Goal: Check status: Check status

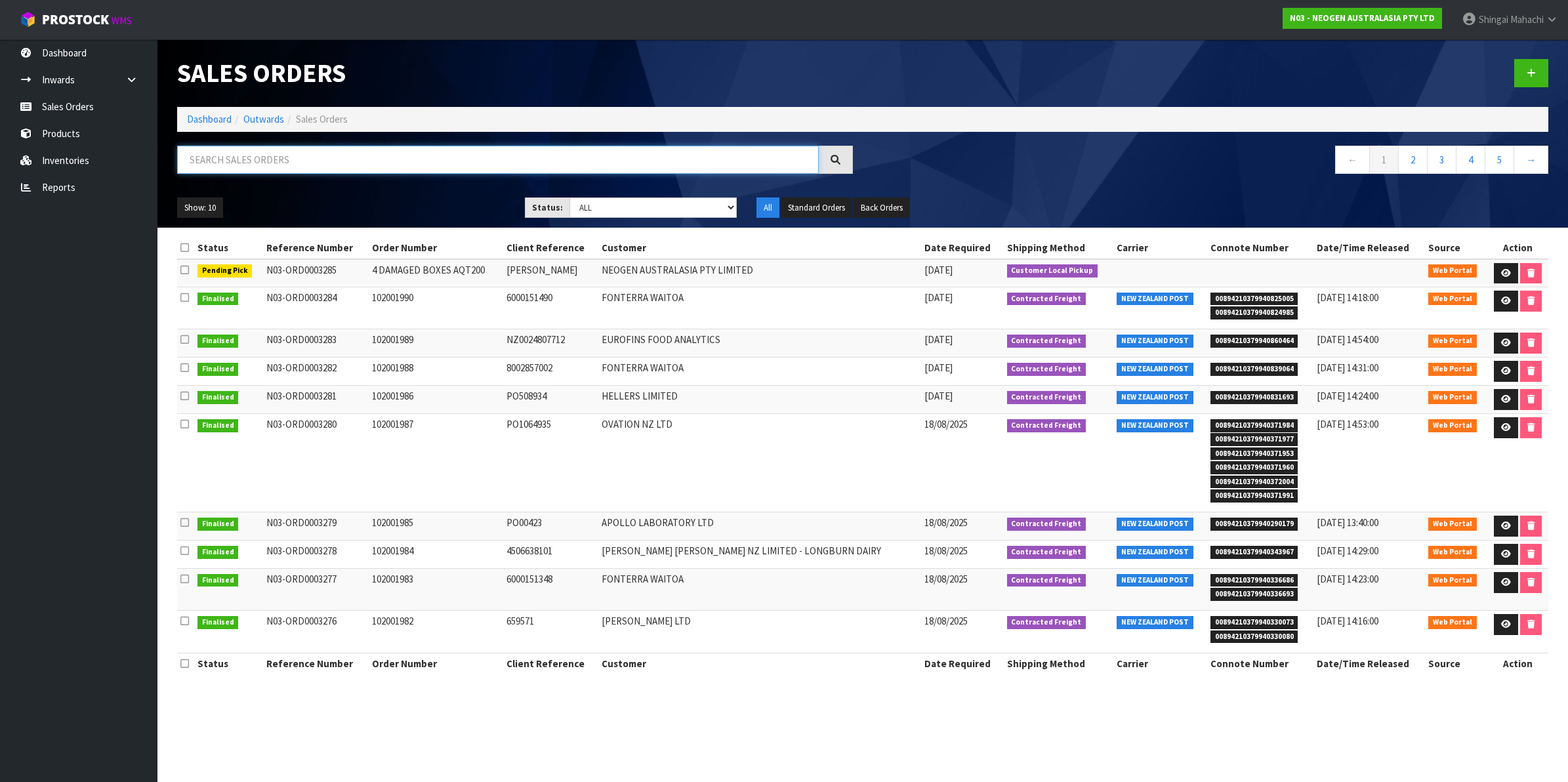
drag, startPoint x: 0, startPoint y: 0, endPoint x: 238, endPoint y: 163, distance: 288.5
click at [238, 163] on input "text" at bounding box center [498, 159] width 642 height 29
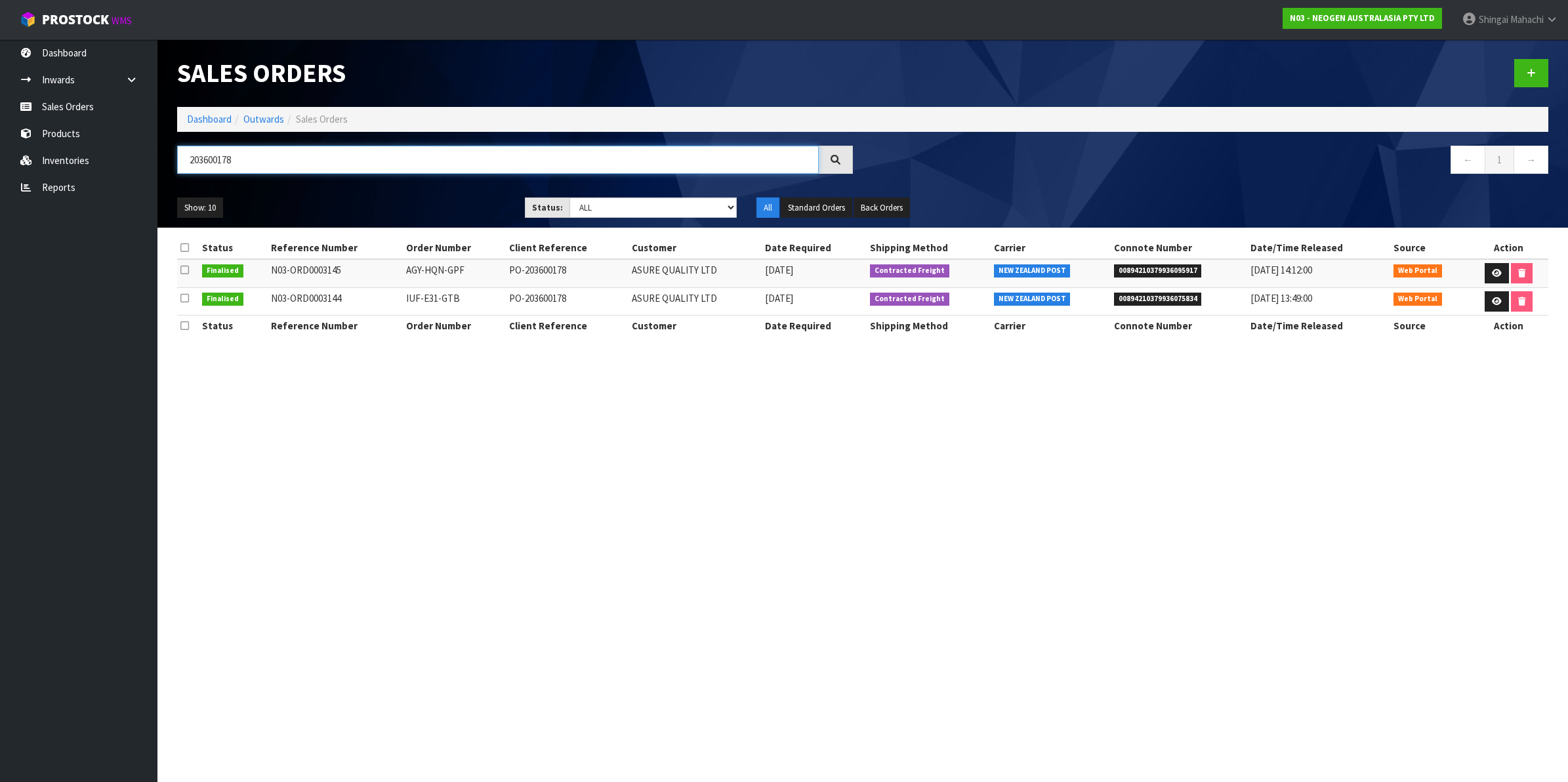
type input "203600178"
drag, startPoint x: 241, startPoint y: 161, endPoint x: 58, endPoint y: 175, distance: 183.5
click at [80, 175] on body "Toggle navigation ProStock WMS N03 - NEOGEN AUSTRALASIA PTY LTD [PERSON_NAME] L…" at bounding box center [784, 391] width 1568 height 782
click at [64, 164] on link "Inventories" at bounding box center [78, 160] width 157 height 27
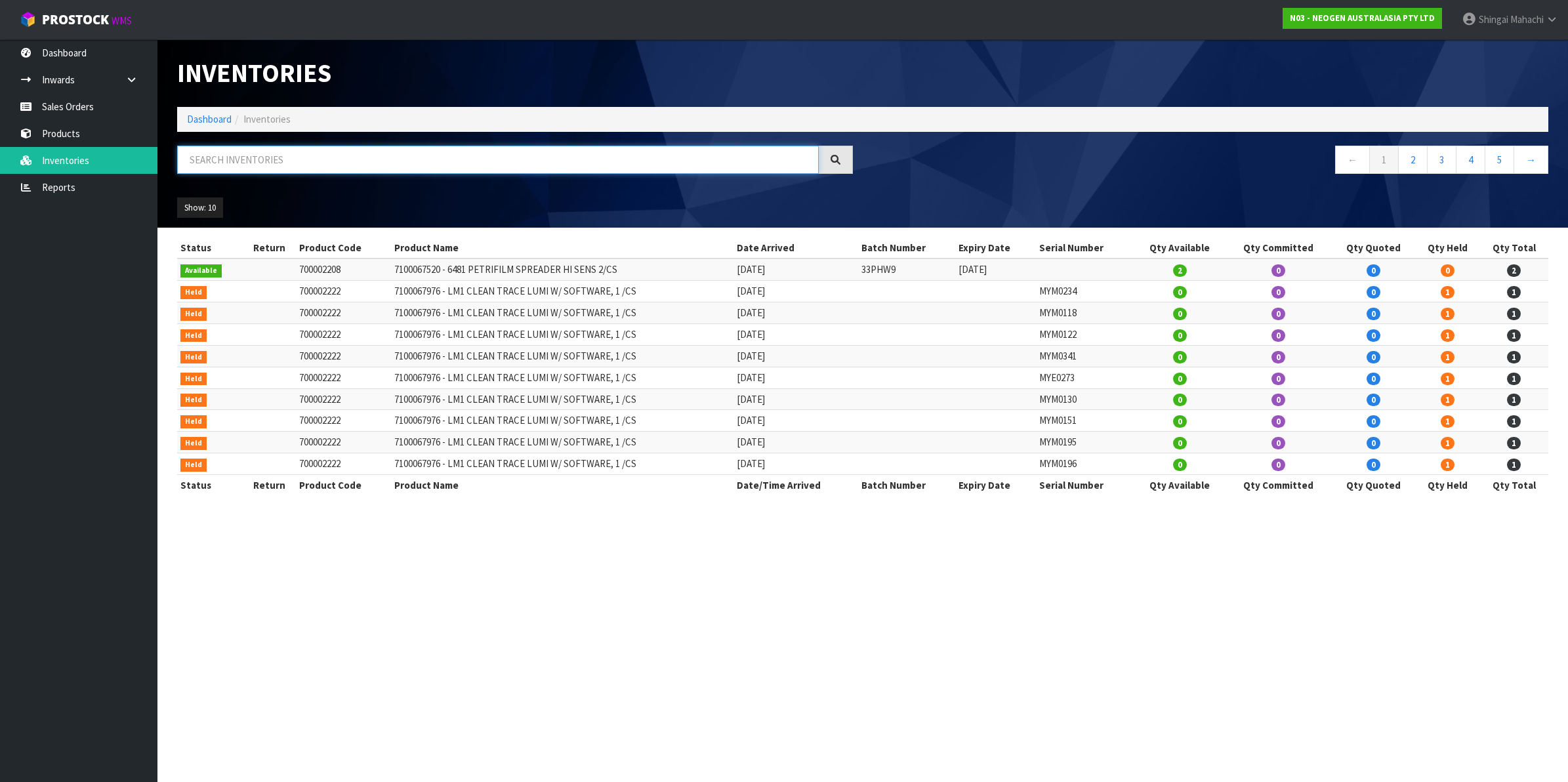
click at [223, 159] on input "text" at bounding box center [498, 159] width 642 height 29
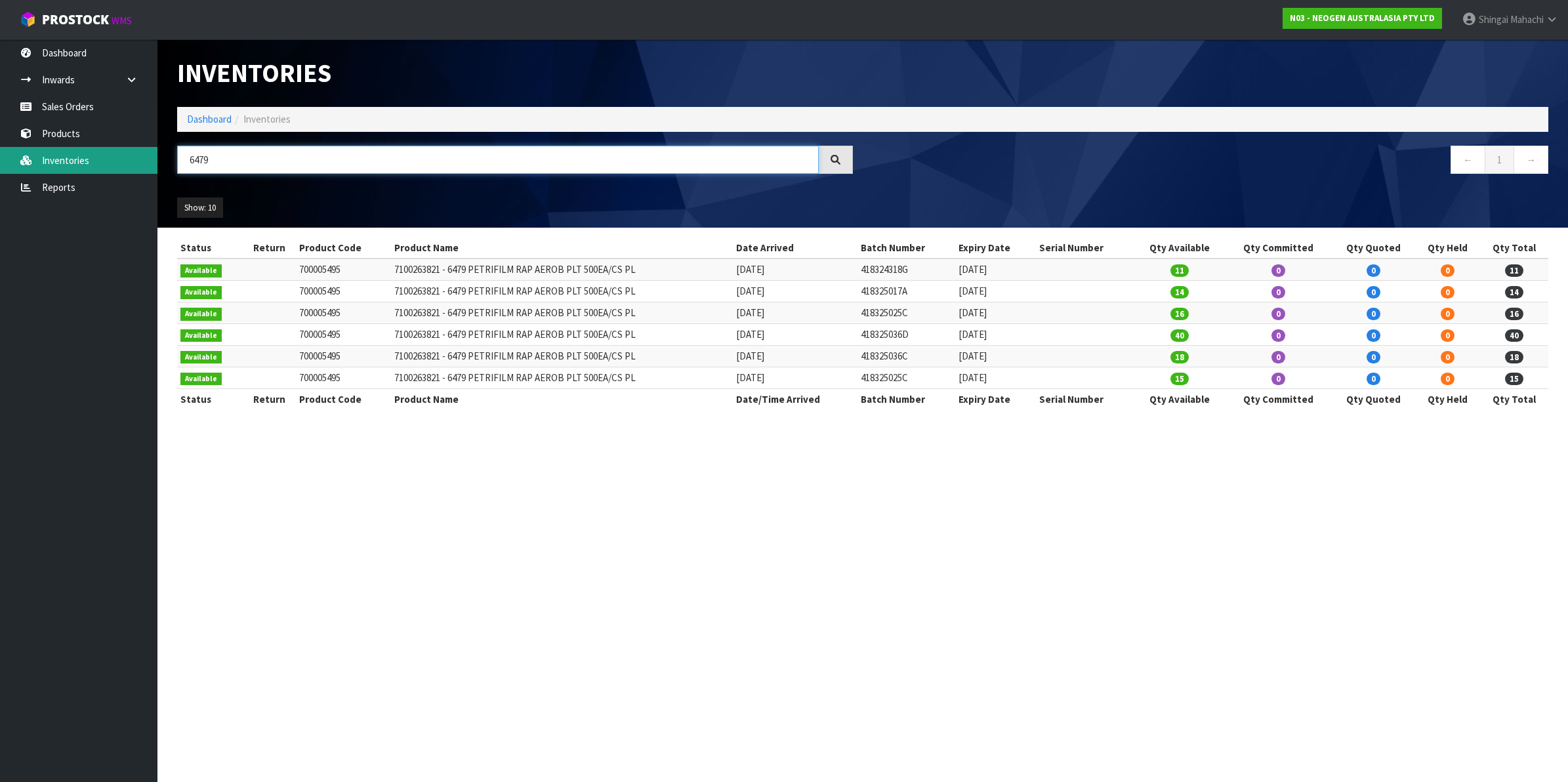
drag, startPoint x: 250, startPoint y: 164, endPoint x: 133, endPoint y: 169, distance: 117.1
click at [133, 169] on body "Toggle navigation ProStock WMS N03 - NEOGEN AUSTRALASIA PTY LTD [PERSON_NAME] L…" at bounding box center [784, 391] width 1568 height 782
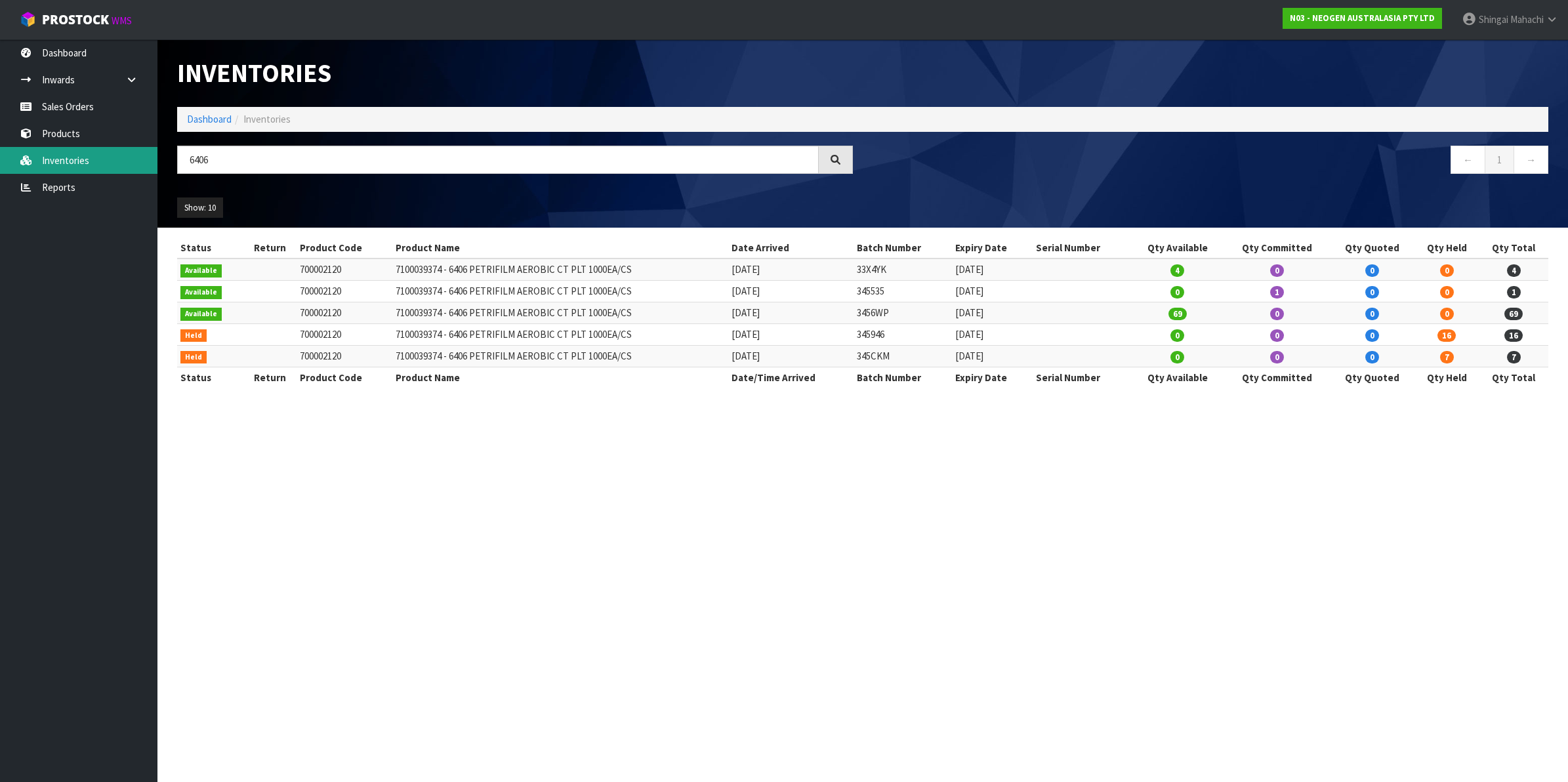
click at [69, 151] on link "Inventories" at bounding box center [78, 160] width 157 height 27
drag, startPoint x: 244, startPoint y: 156, endPoint x: 200, endPoint y: 171, distance: 46.5
click at [200, 171] on input "6406" at bounding box center [498, 159] width 642 height 29
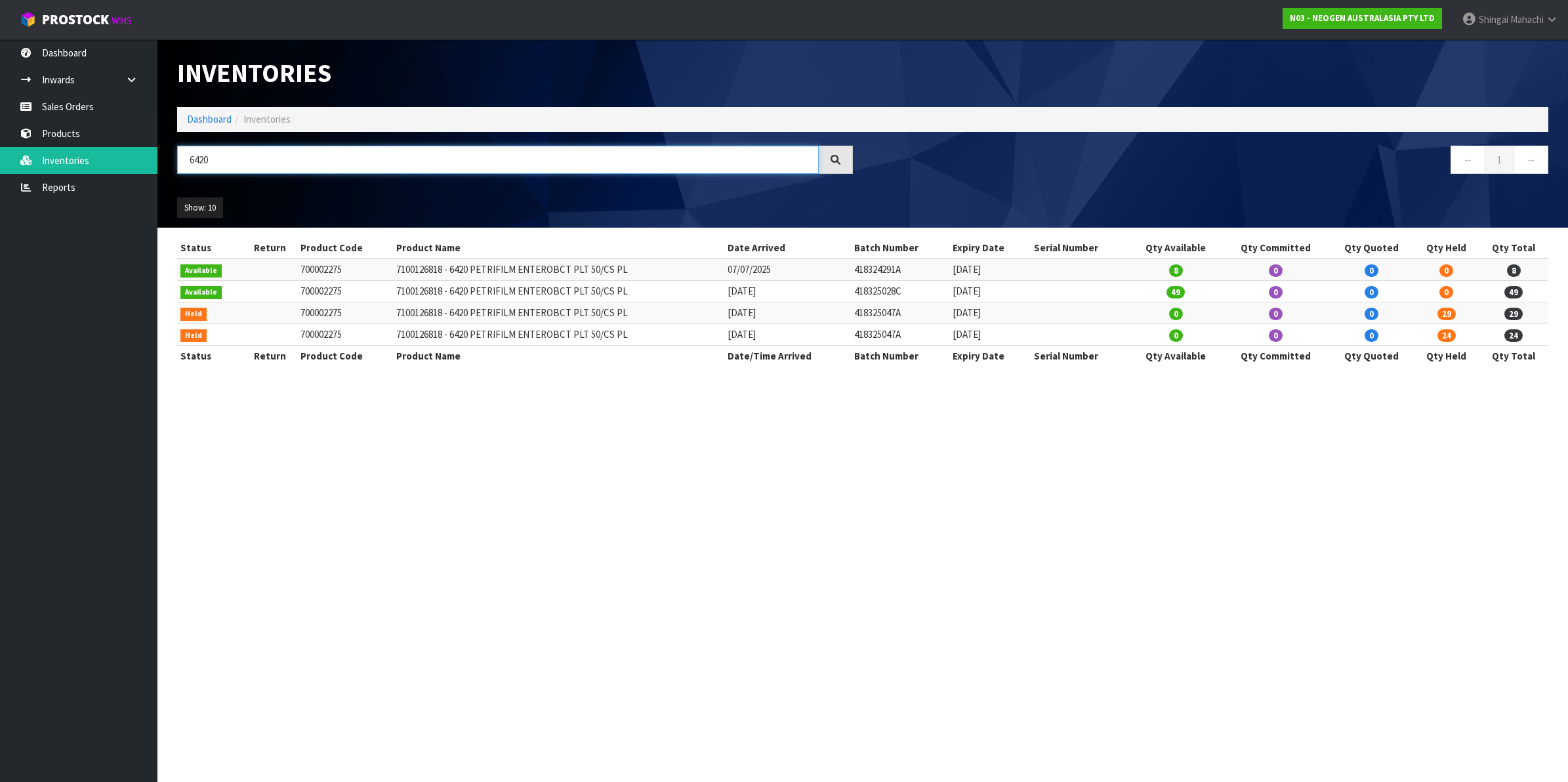
drag, startPoint x: 217, startPoint y: 161, endPoint x: 198, endPoint y: 165, distance: 19.4
click at [198, 165] on input "6420" at bounding box center [498, 159] width 642 height 29
drag, startPoint x: 213, startPoint y: 157, endPoint x: 201, endPoint y: 161, distance: 12.6
click at [201, 161] on input "6406" at bounding box center [498, 159] width 642 height 29
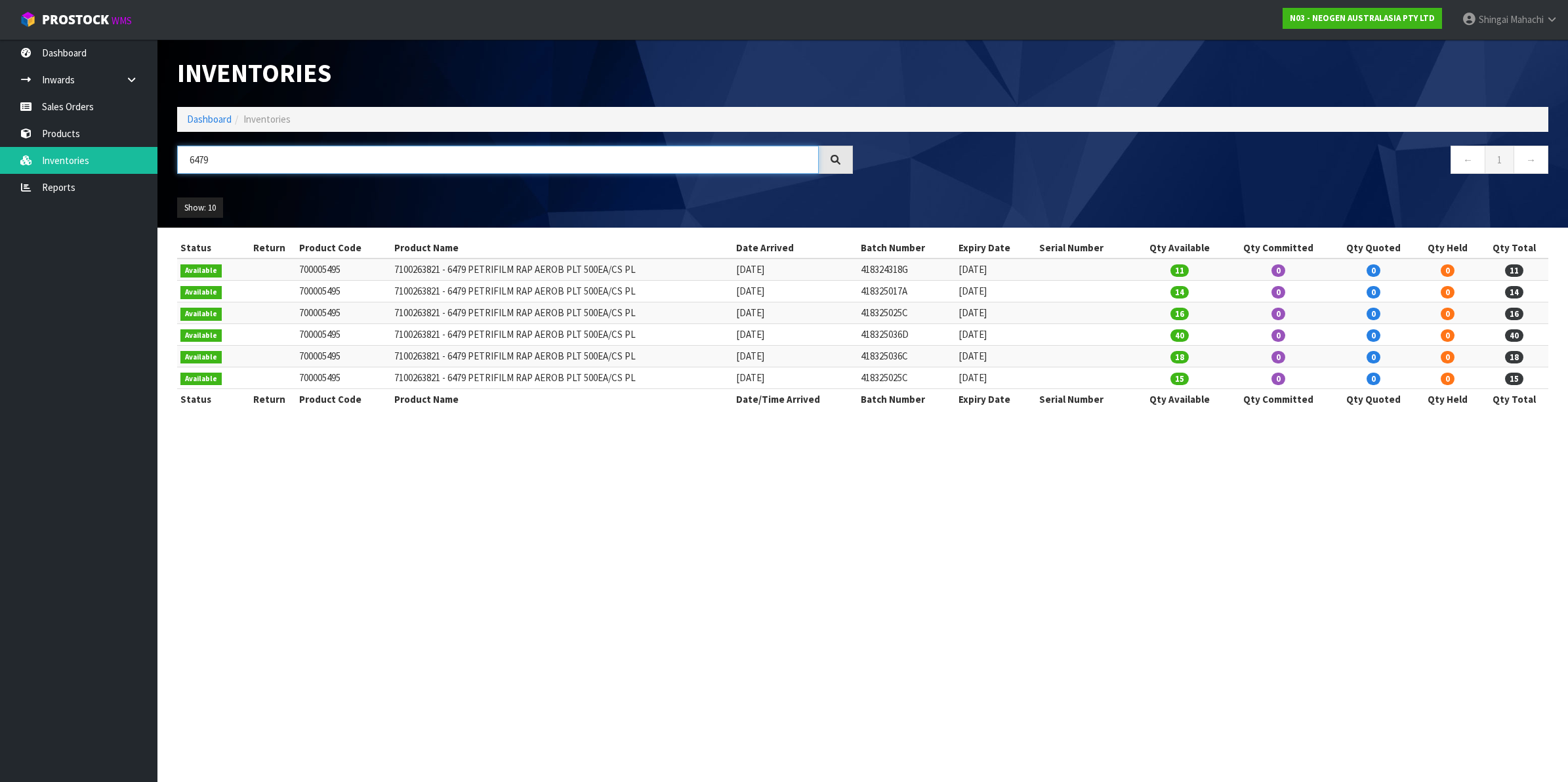
drag, startPoint x: 208, startPoint y: 161, endPoint x: 198, endPoint y: 167, distance: 11.7
click at [198, 167] on input "6479" at bounding box center [498, 159] width 642 height 29
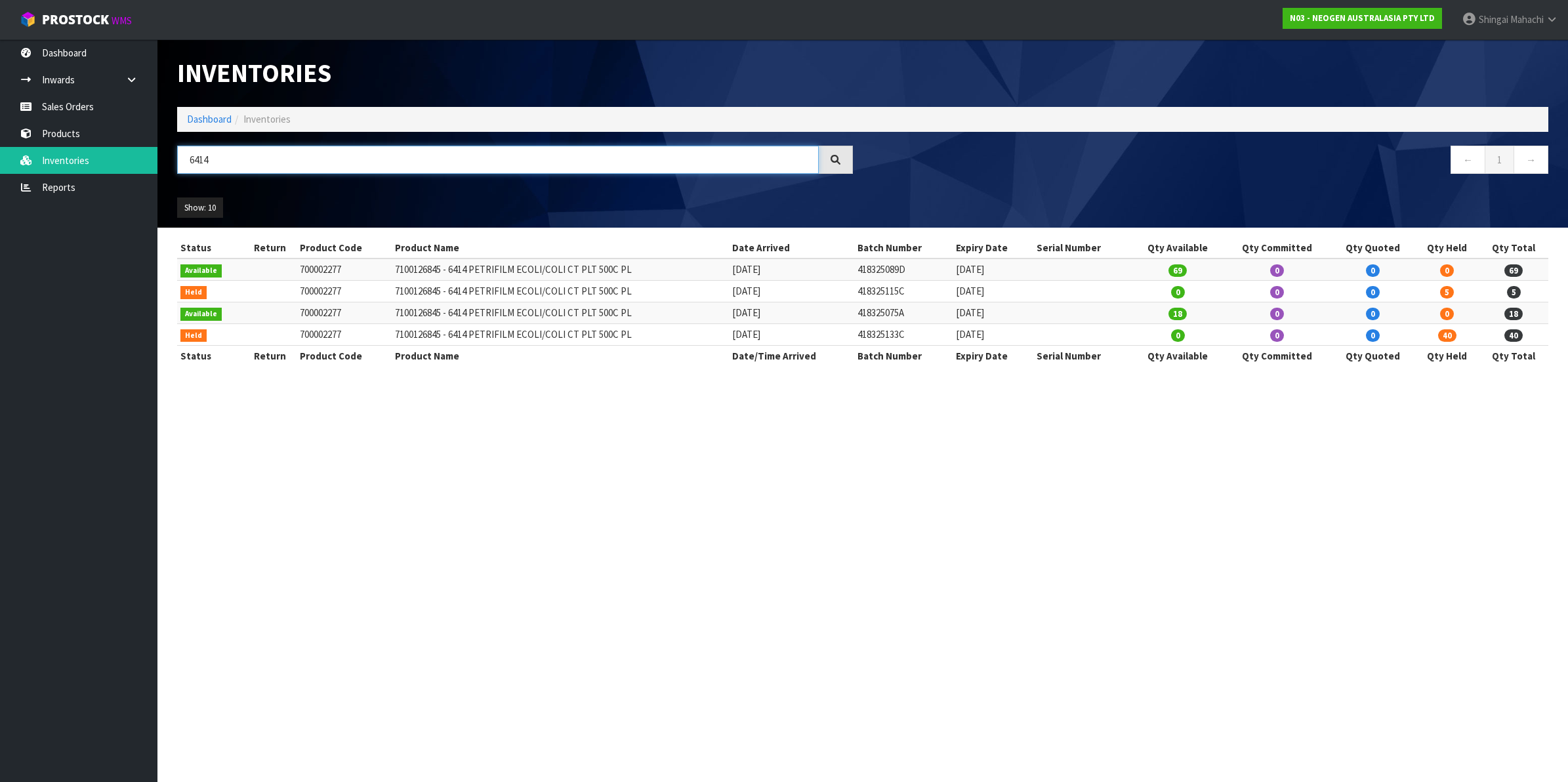
drag, startPoint x: 210, startPoint y: 162, endPoint x: 201, endPoint y: 165, distance: 9.5
click at [201, 165] on input "6414" at bounding box center [498, 159] width 642 height 29
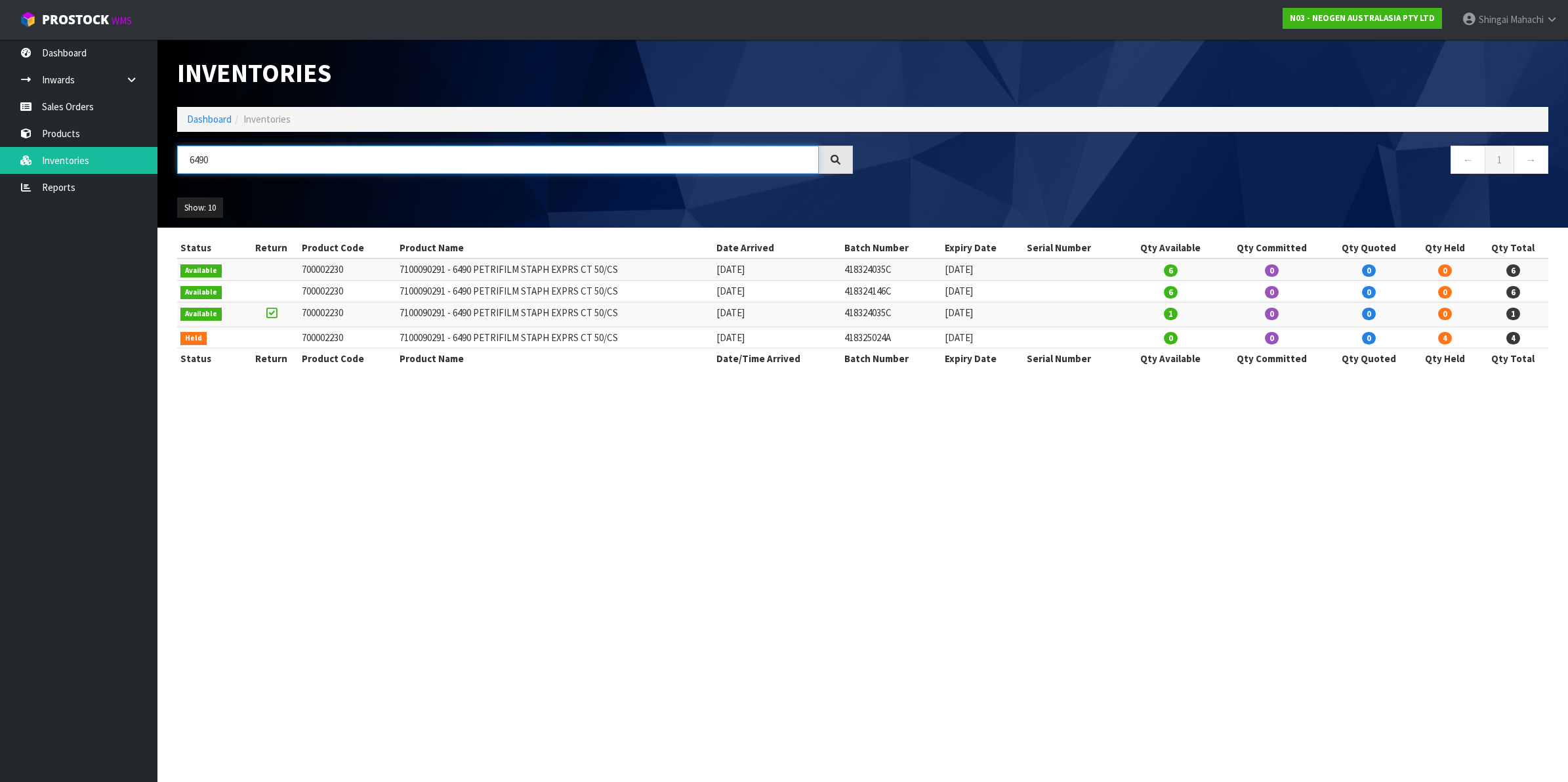
drag, startPoint x: 220, startPoint y: 167, endPoint x: 199, endPoint y: 168, distance: 21.0
click at [199, 168] on input "6490" at bounding box center [498, 159] width 642 height 29
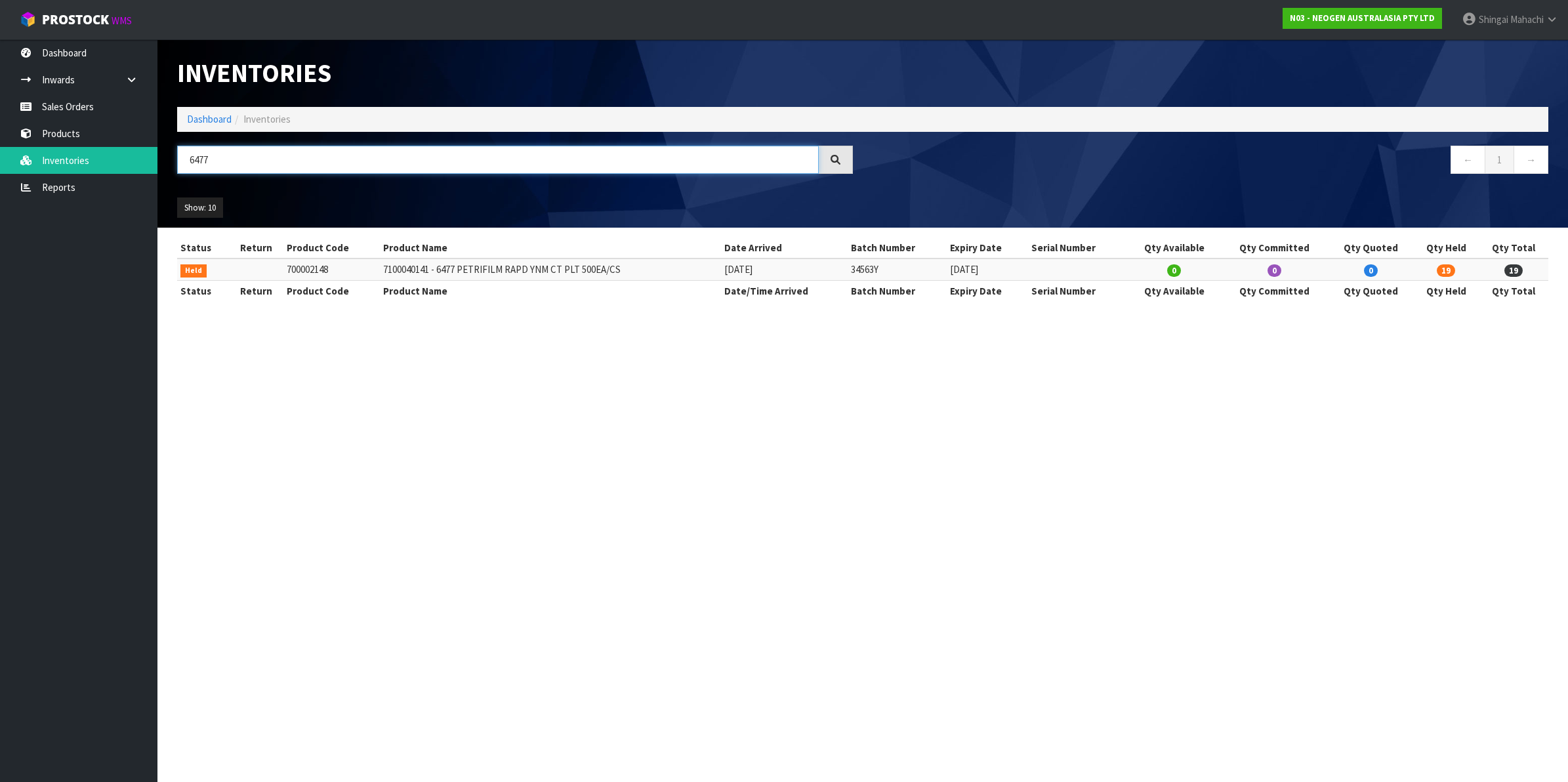
type input "6477"
